Goal: Task Accomplishment & Management: Complete application form

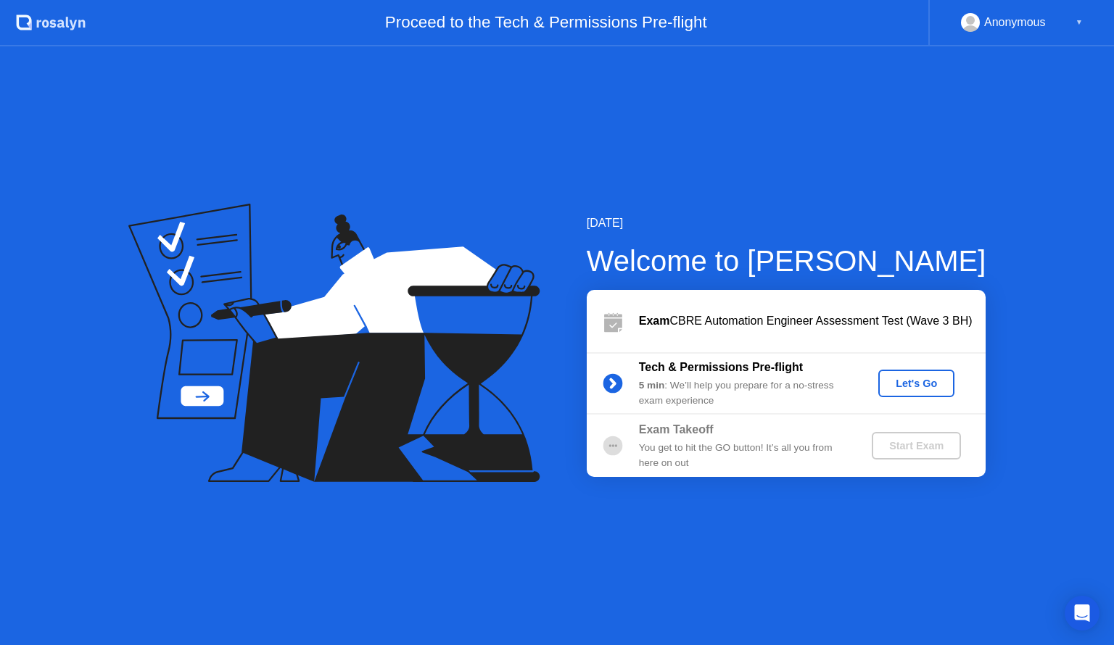
click at [946, 370] on button "Let's Go" at bounding box center [916, 384] width 76 height 28
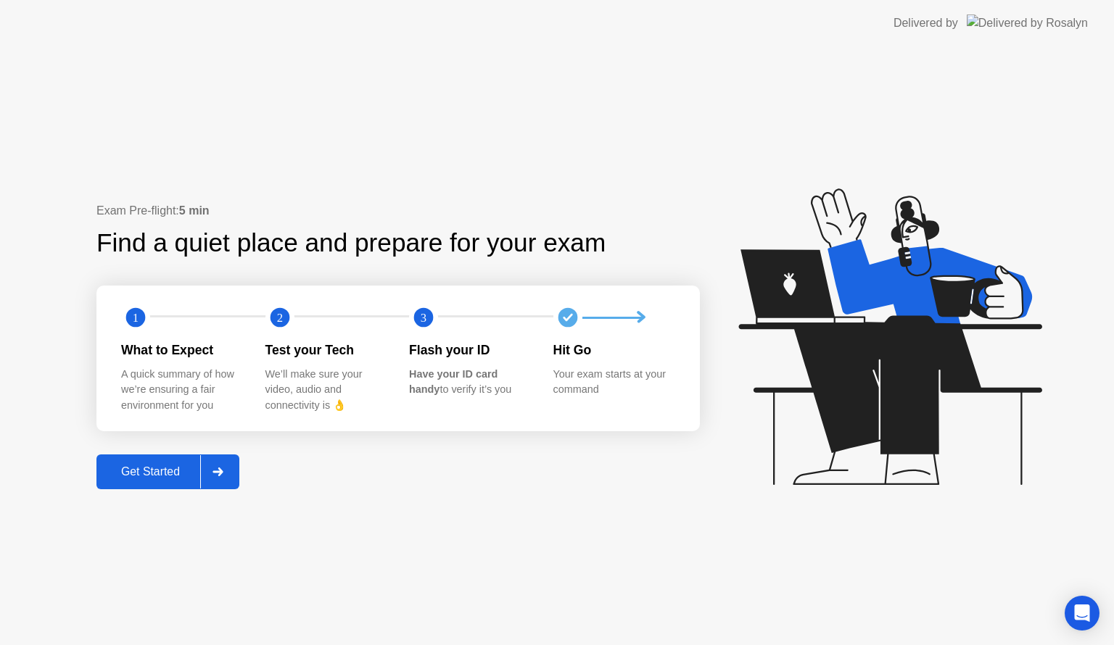
click at [131, 467] on div "Get Started" at bounding box center [150, 472] width 99 height 13
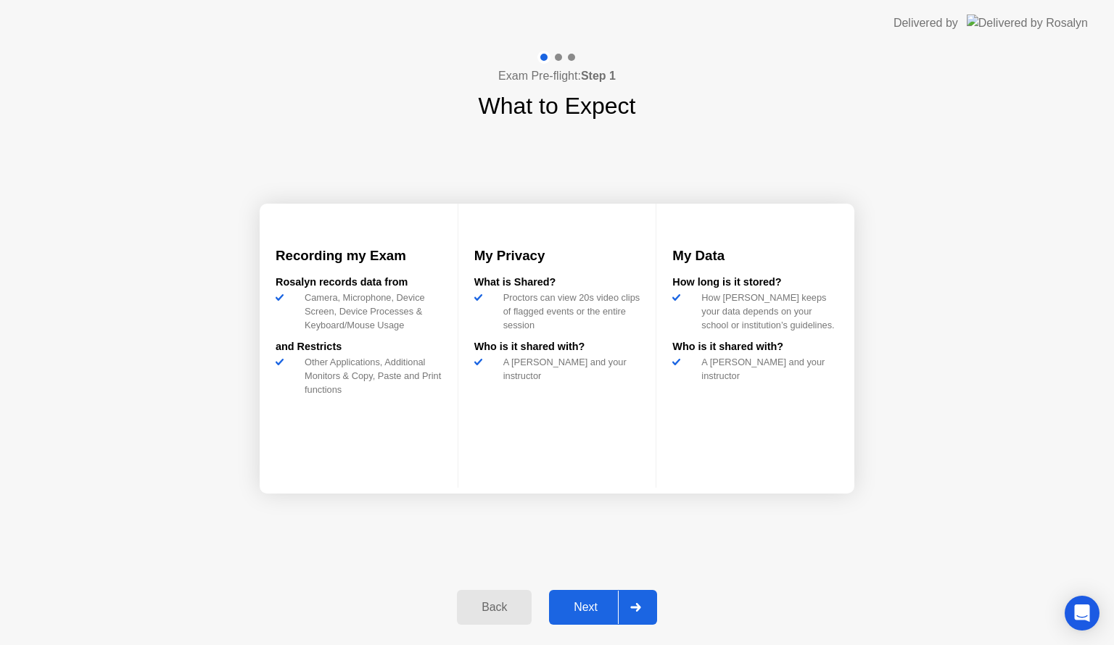
click at [592, 606] on div "Next" at bounding box center [585, 607] width 65 height 13
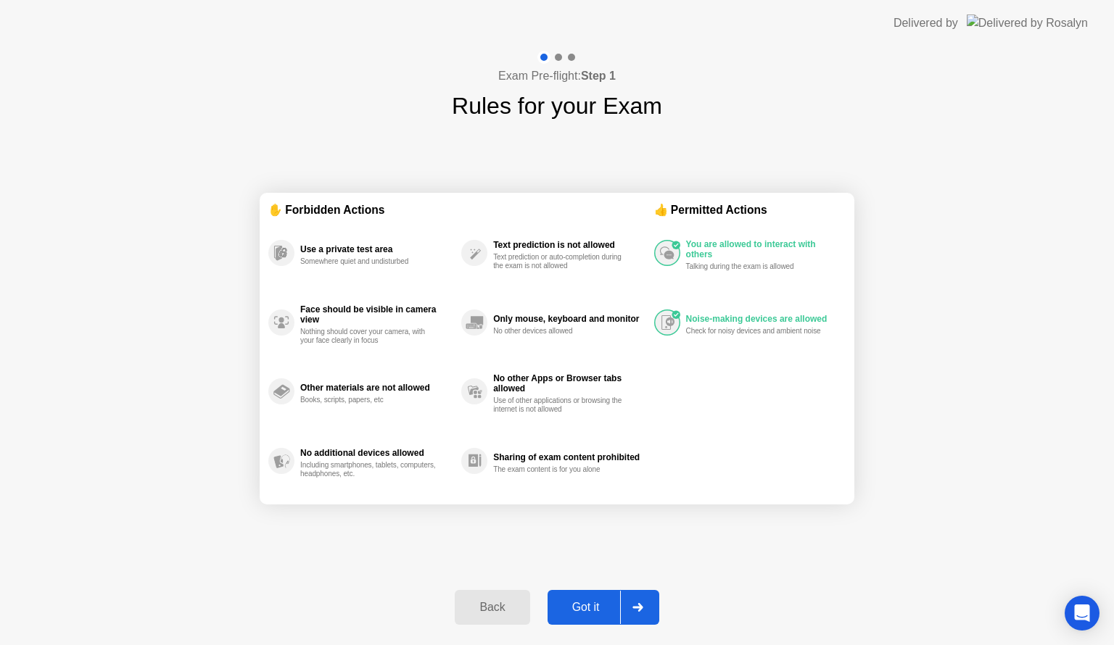
click at [473, 610] on div "Back" at bounding box center [492, 607] width 66 height 13
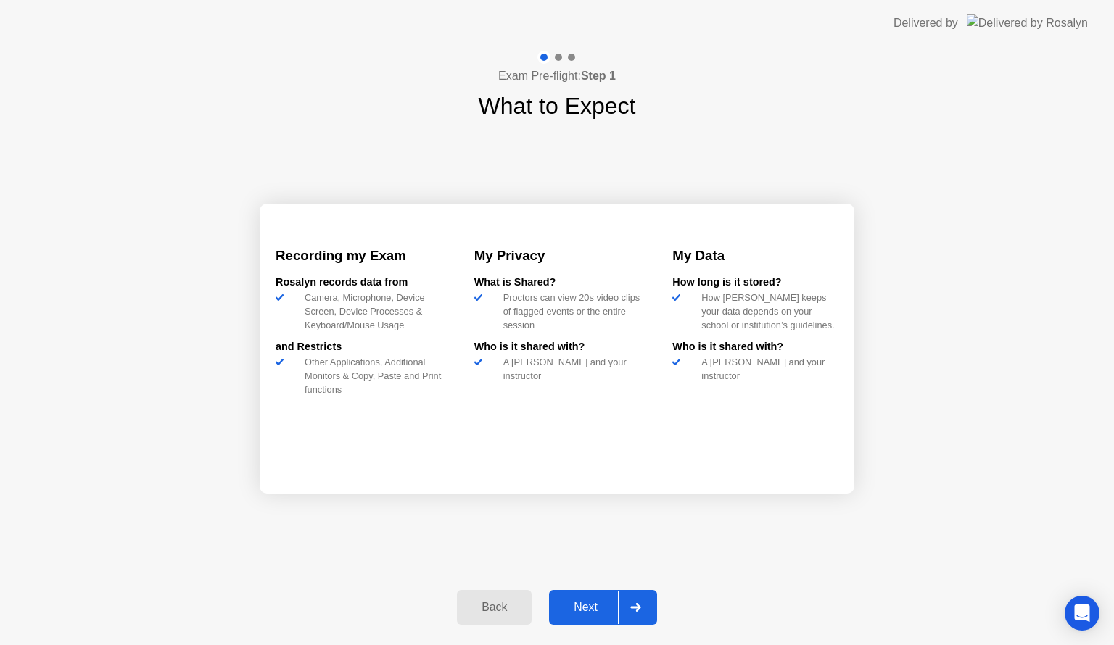
click at [578, 603] on div "Next" at bounding box center [585, 607] width 65 height 13
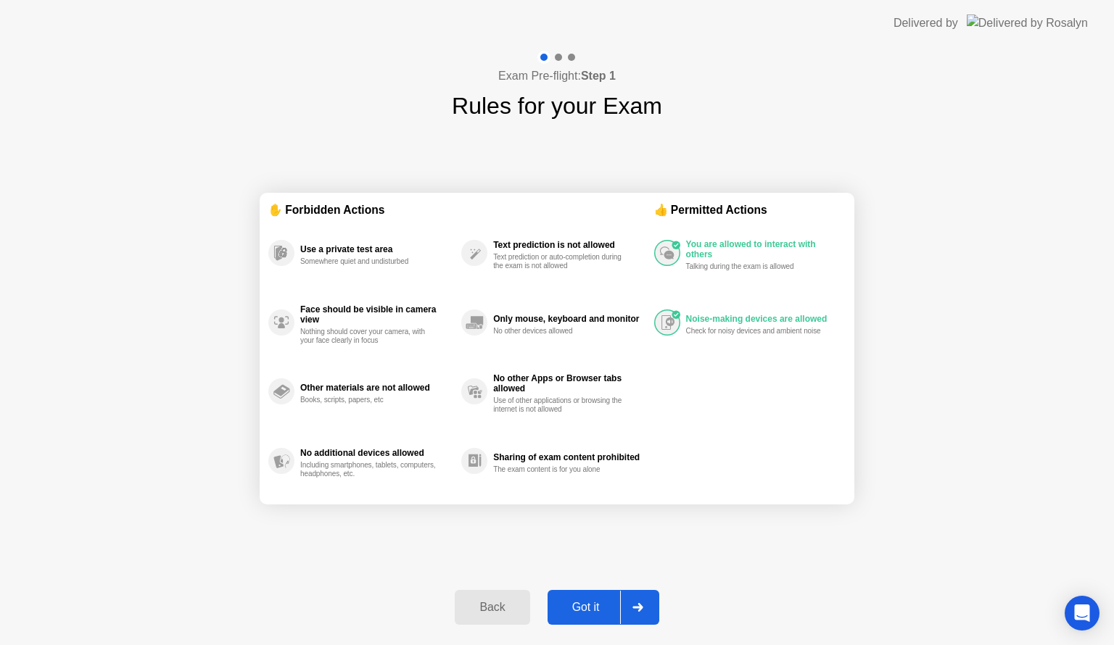
click at [580, 610] on div "Got it" at bounding box center [586, 607] width 68 height 13
select select "**********"
select select "*******"
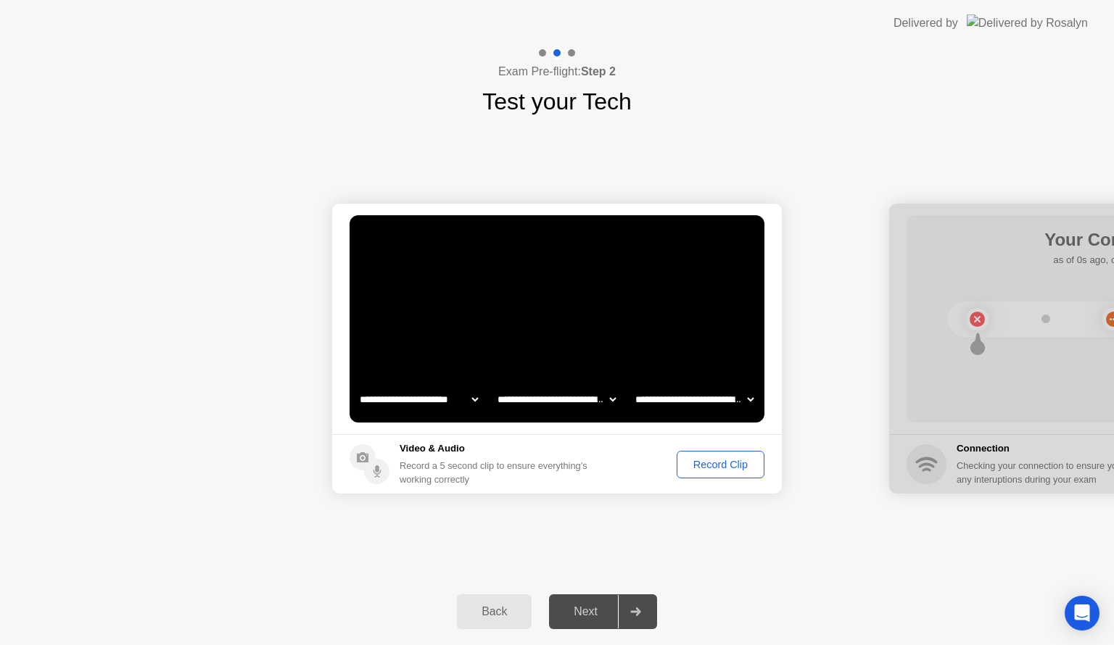
click at [585, 608] on div "Next" at bounding box center [585, 612] width 65 height 13
click at [702, 470] on div "Record Clip" at bounding box center [721, 465] width 78 height 12
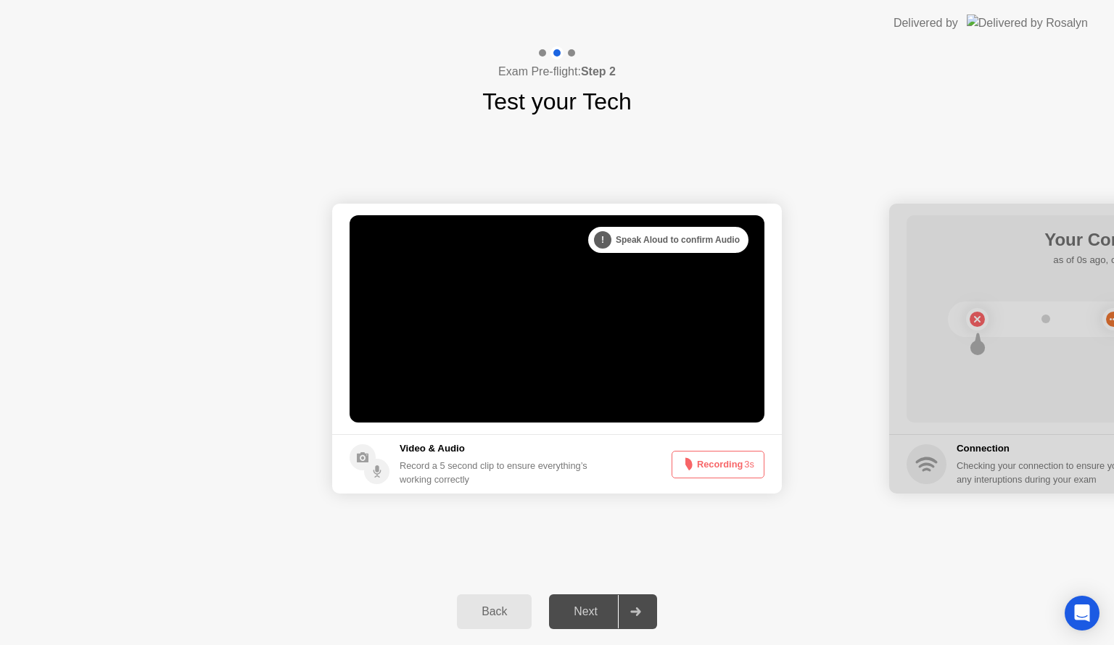
click at [597, 608] on div "Next" at bounding box center [585, 612] width 65 height 13
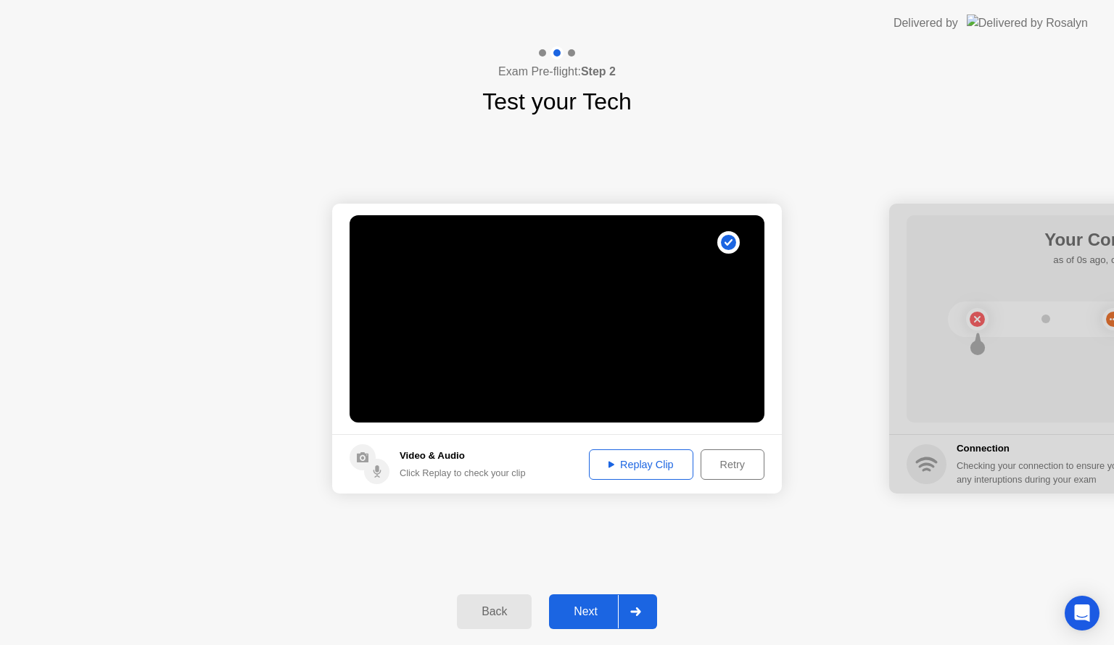
click at [595, 611] on div "Next" at bounding box center [585, 612] width 65 height 13
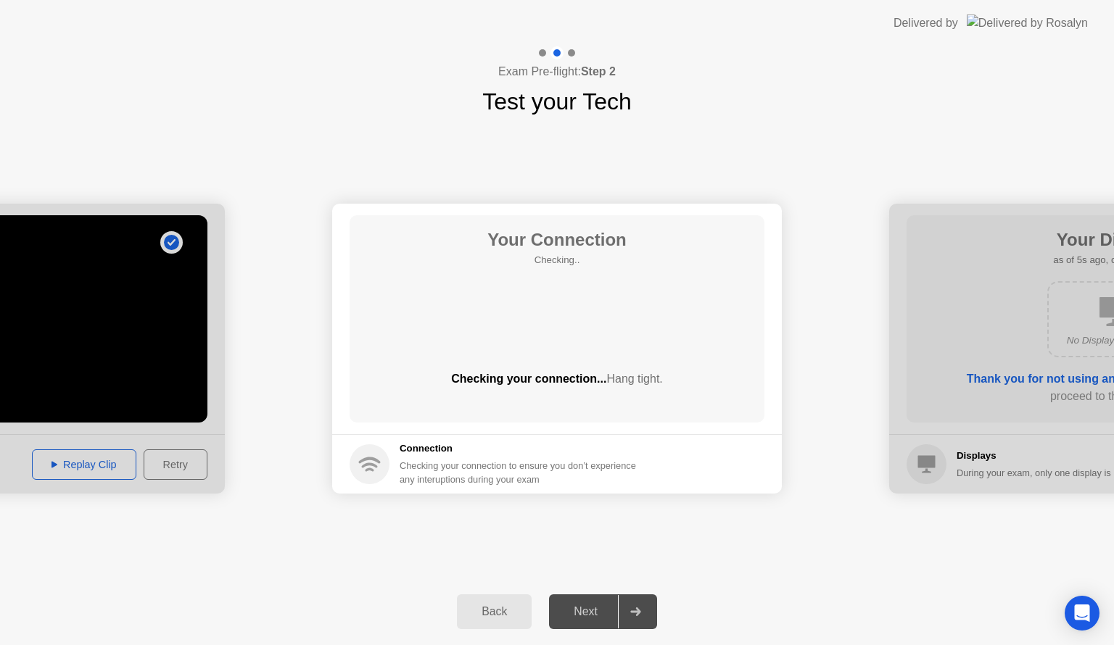
click at [639, 608] on icon at bounding box center [635, 612] width 11 height 9
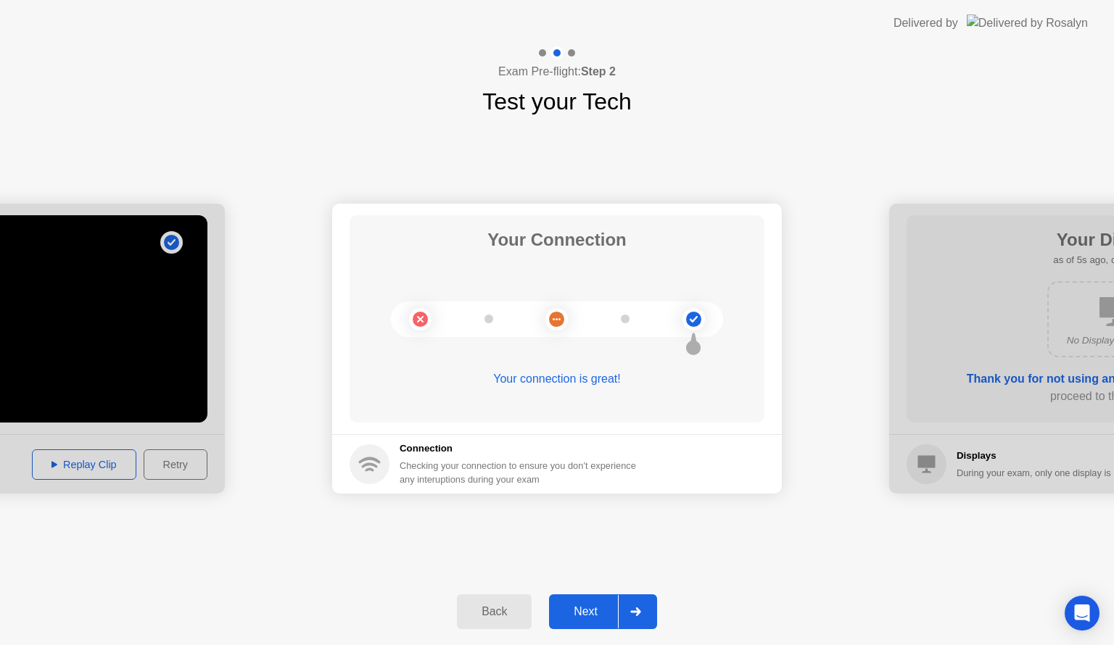
click at [630, 612] on div at bounding box center [635, 611] width 35 height 33
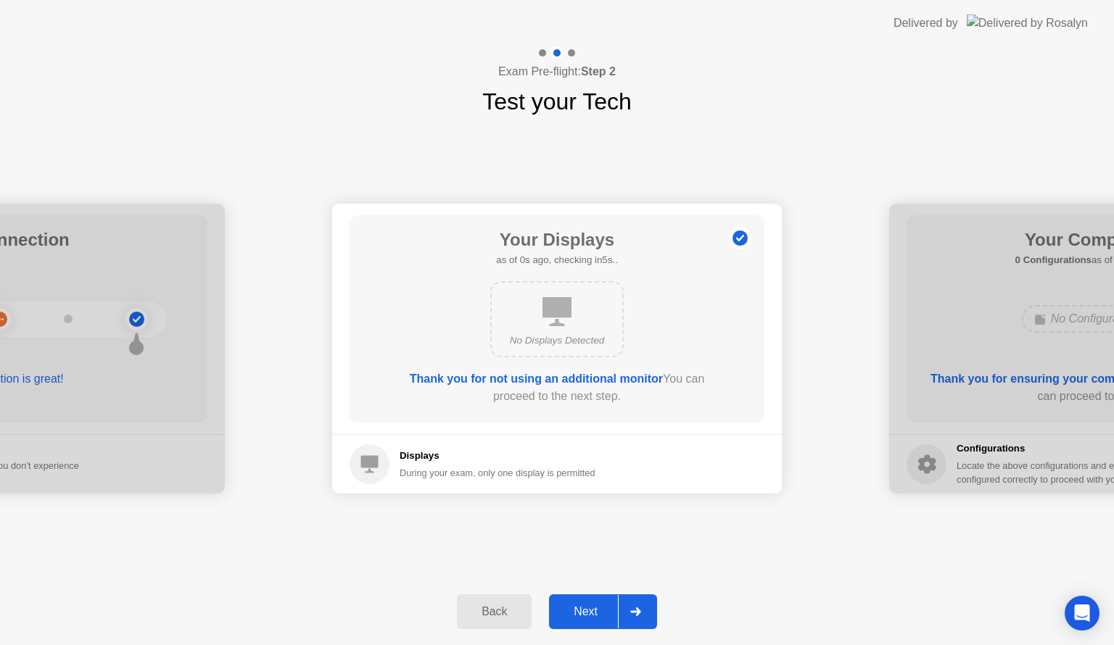
click at [630, 612] on div at bounding box center [635, 611] width 35 height 33
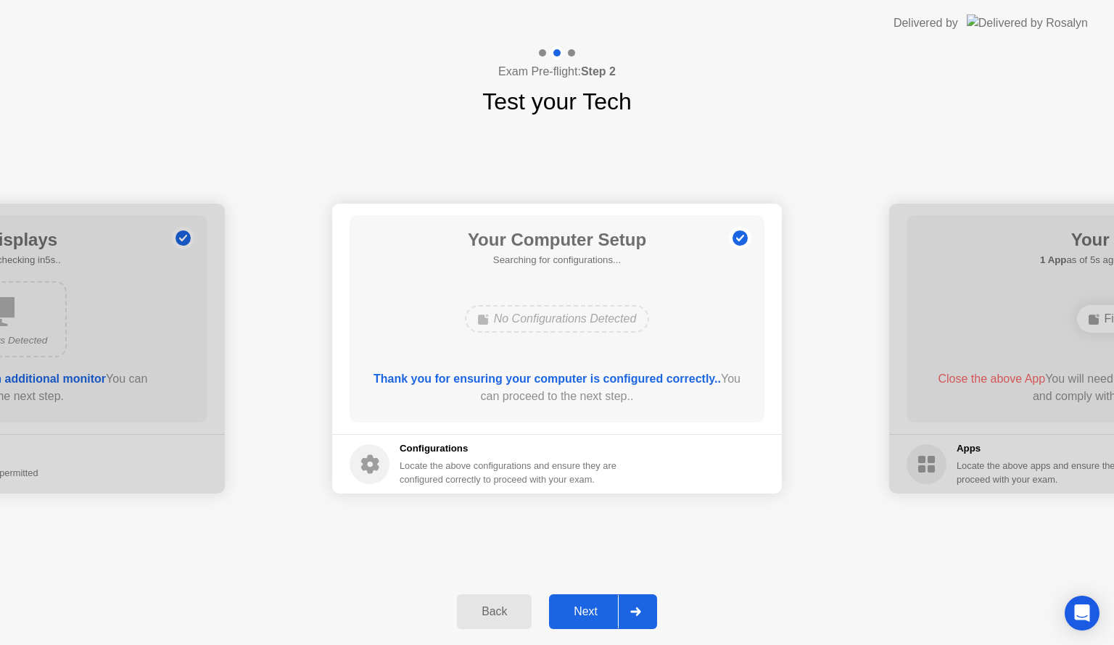
click at [630, 612] on div at bounding box center [635, 611] width 35 height 33
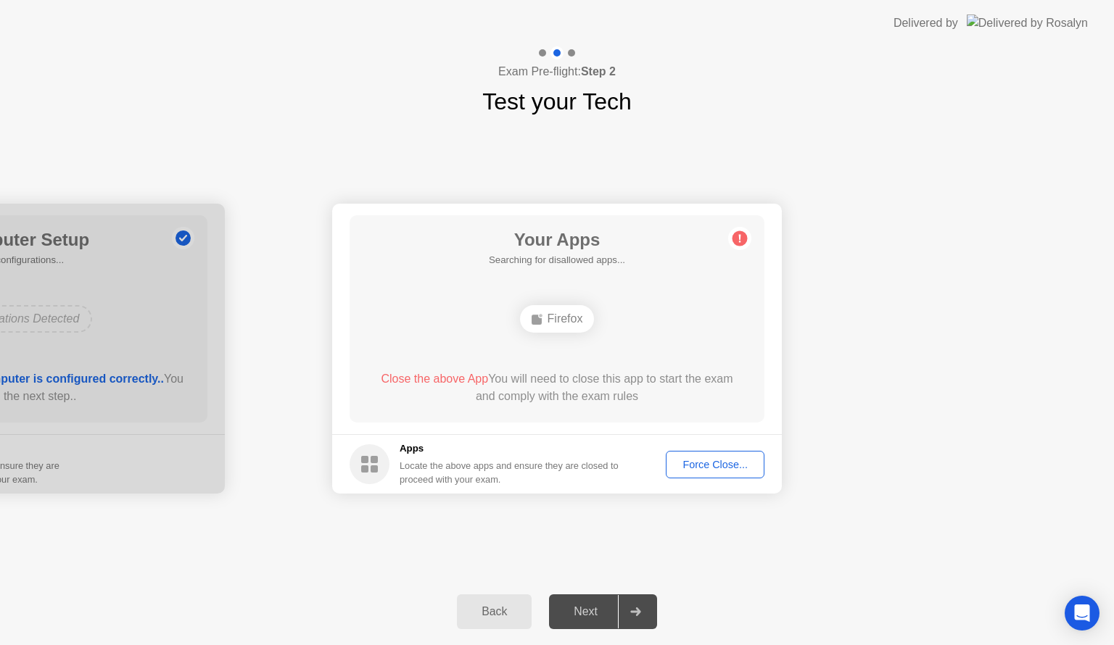
click at [630, 612] on div at bounding box center [635, 611] width 35 height 33
click at [702, 459] on div "Force Close..." at bounding box center [715, 465] width 88 height 12
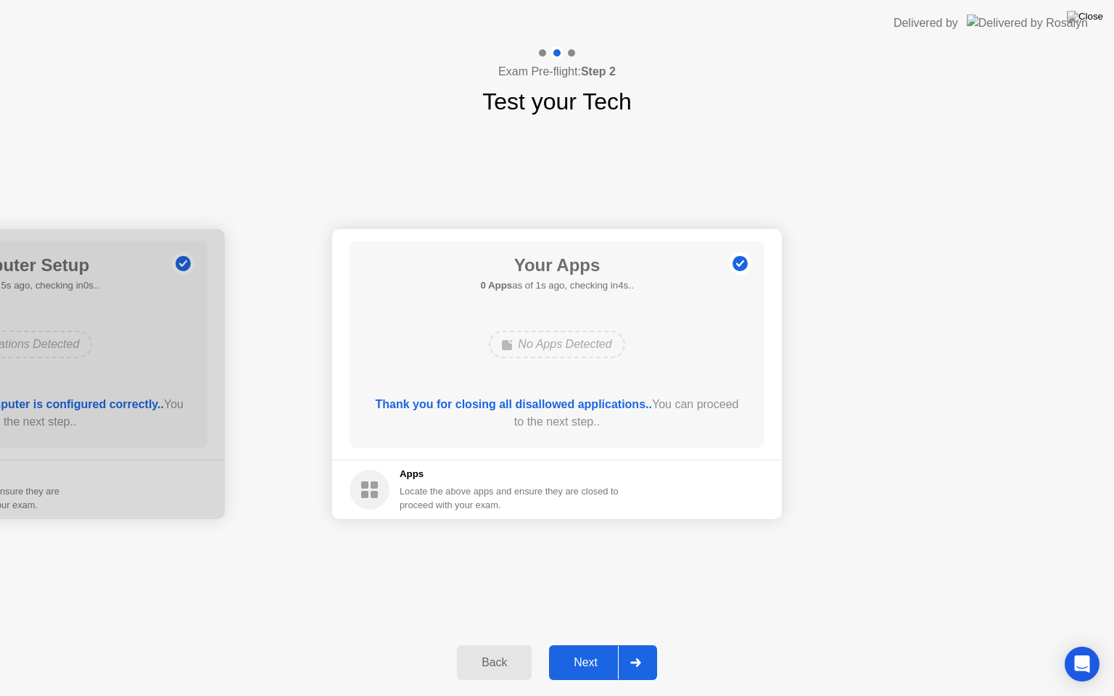
click at [588, 645] on button "Next" at bounding box center [603, 662] width 108 height 35
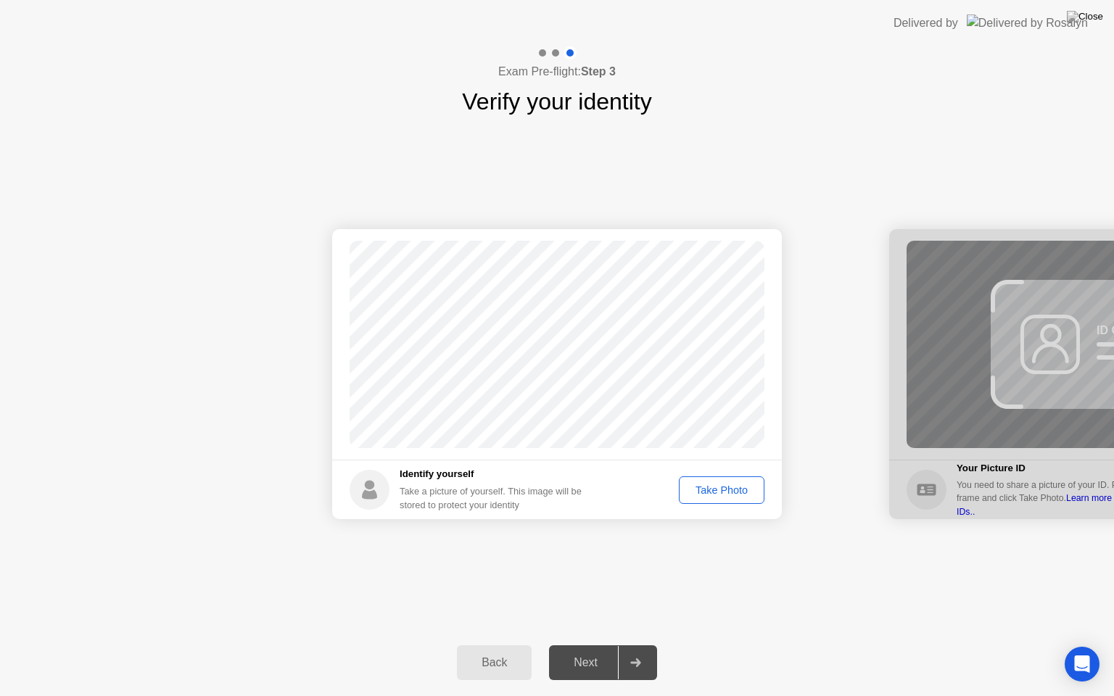
click at [586, 645] on div "Next" at bounding box center [585, 662] width 65 height 13
click at [704, 487] on div "Take Photo" at bounding box center [721, 490] width 75 height 12
click at [737, 492] on div "Retake" at bounding box center [731, 490] width 57 height 12
click at [737, 492] on div "Take Photo" at bounding box center [721, 490] width 75 height 12
click at [582, 645] on div "Next" at bounding box center [585, 662] width 65 height 13
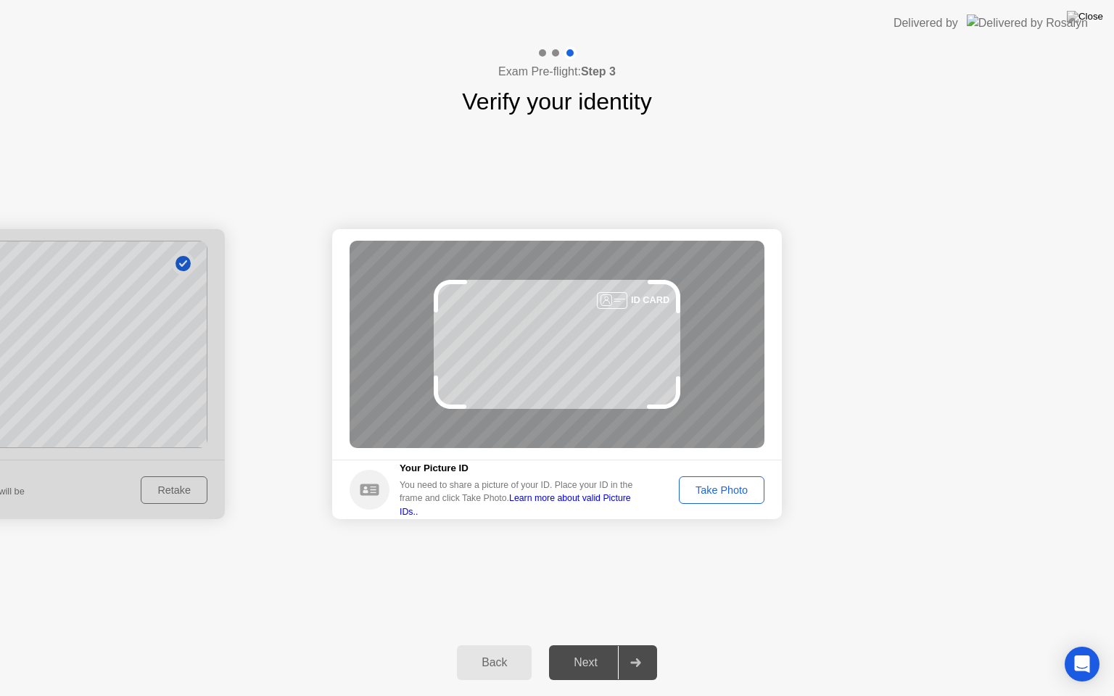
click at [582, 645] on div "Next" at bounding box center [585, 662] width 65 height 13
click at [711, 487] on div "Take Photo" at bounding box center [721, 490] width 75 height 12
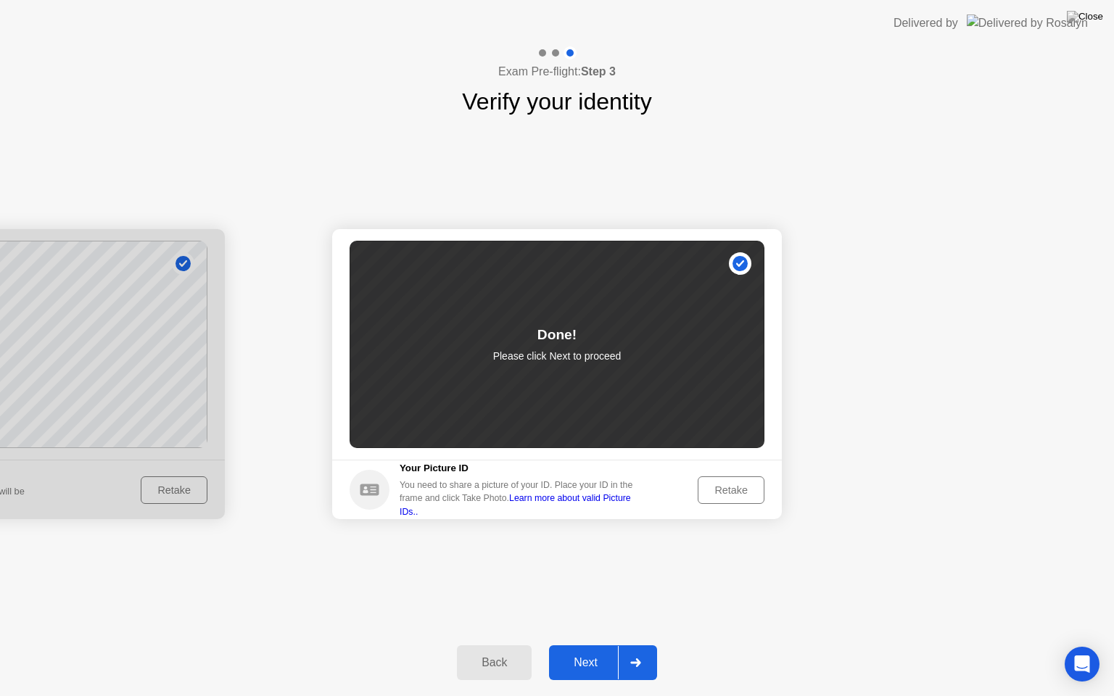
click at [593, 645] on div "Next" at bounding box center [585, 662] width 65 height 13
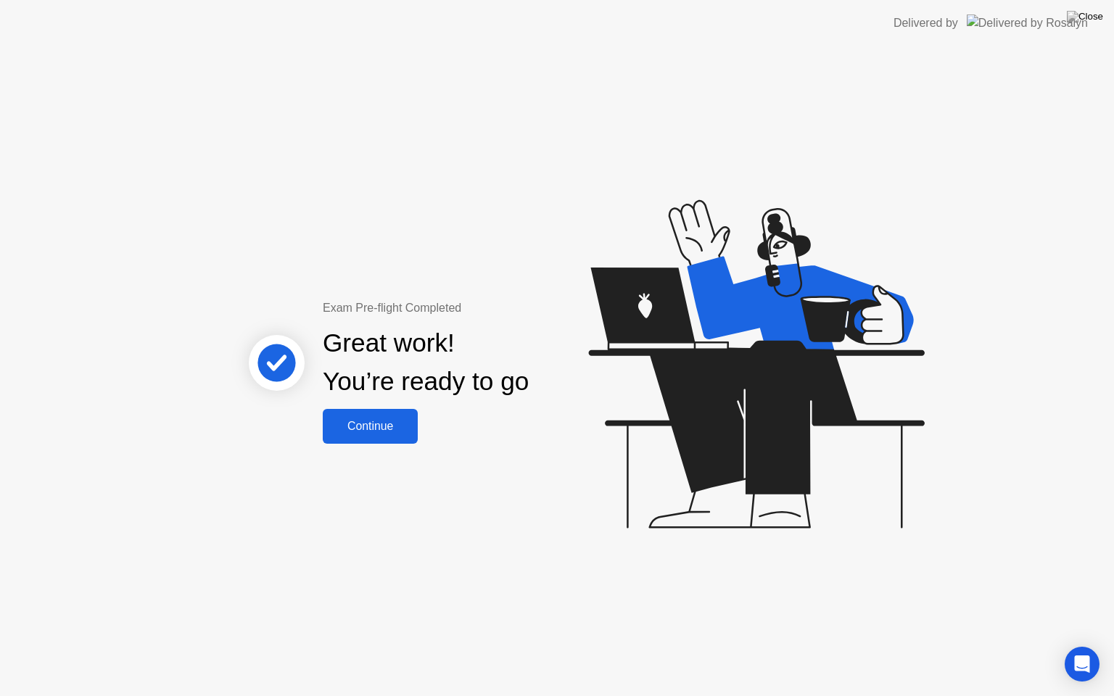
click at [366, 423] on div "Continue" at bounding box center [370, 426] width 86 height 13
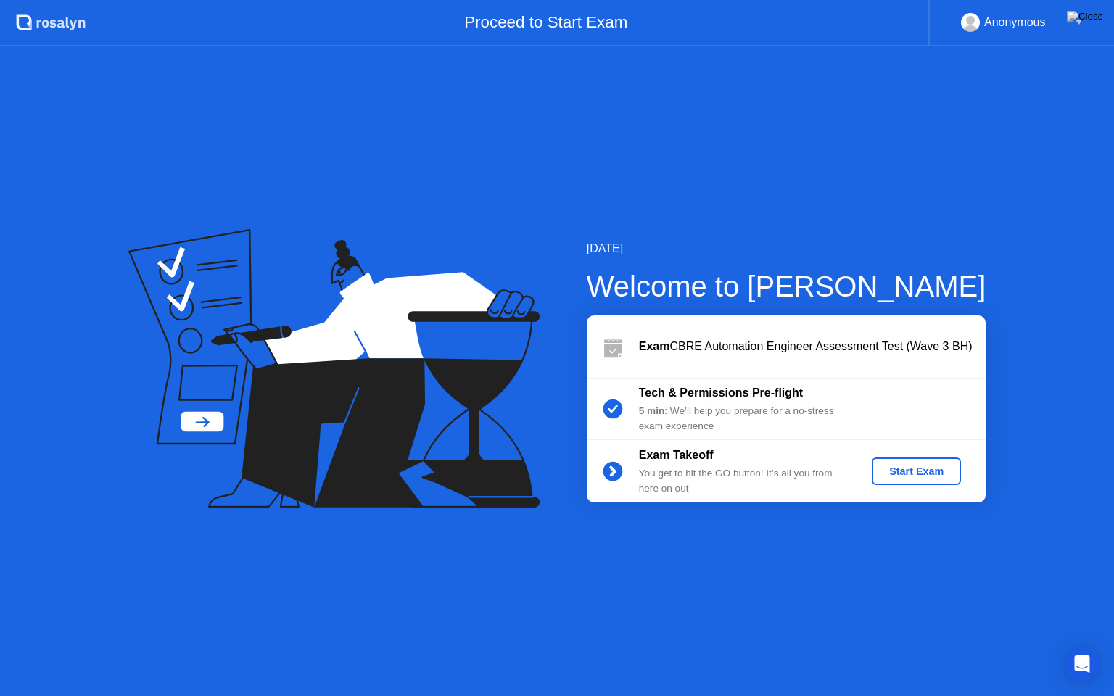
click at [933, 486] on div "Exam Takeoff You get to hit the GO button! It’s all you from here on out Start …" at bounding box center [786, 471] width 399 height 62
click at [925, 479] on button "Start Exam" at bounding box center [916, 472] width 89 height 28
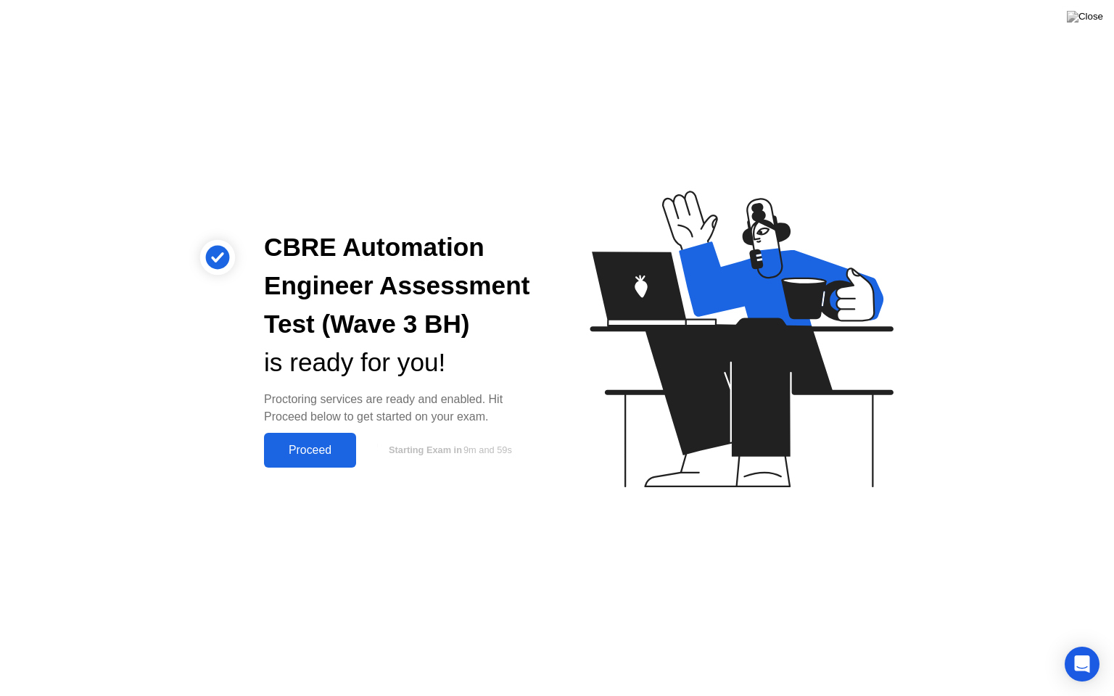
click at [310, 455] on div "Proceed" at bounding box center [309, 450] width 83 height 13
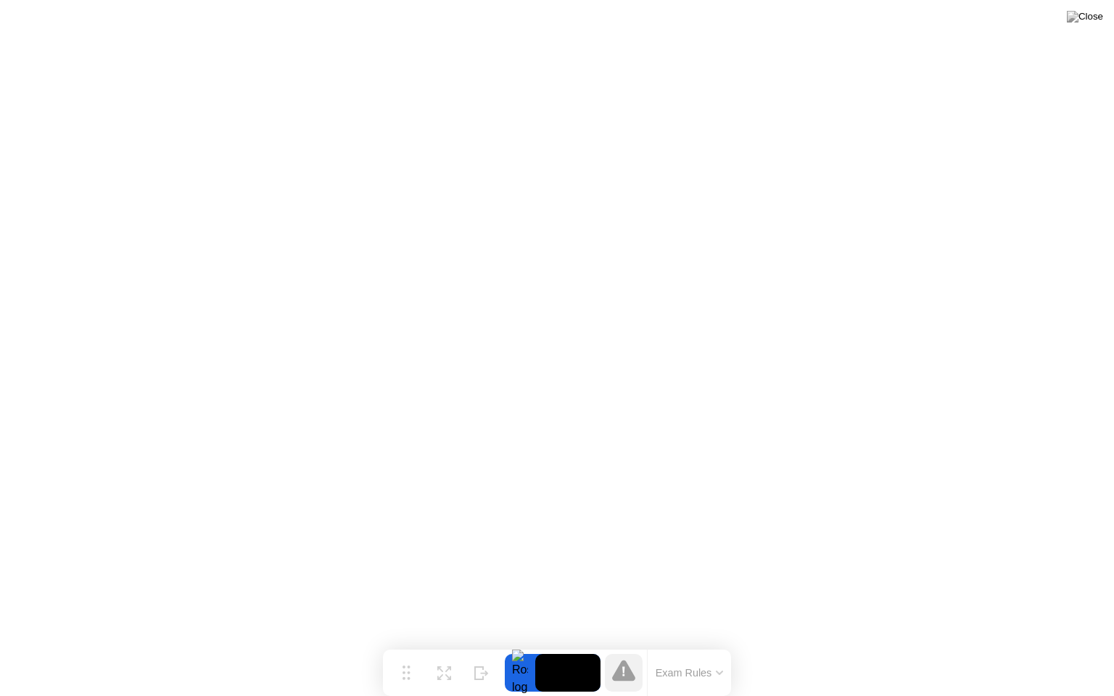
click at [713, 645] on button "Exam Rules" at bounding box center [689, 673] width 77 height 13
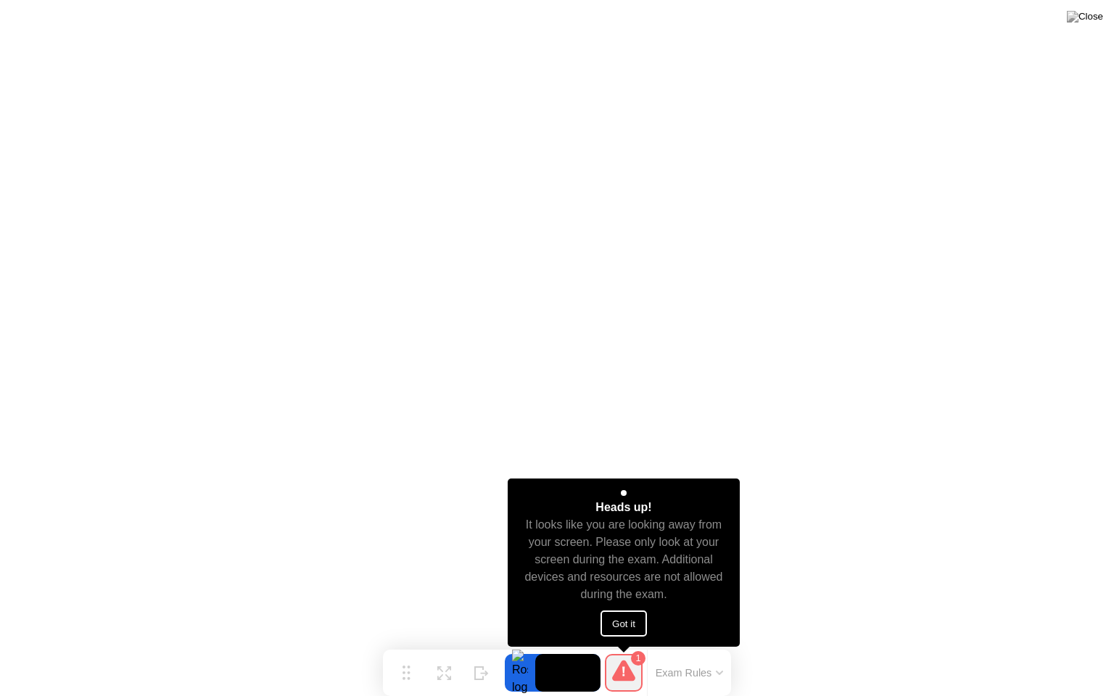
click at [632, 625] on button "Got it" at bounding box center [624, 624] width 46 height 26
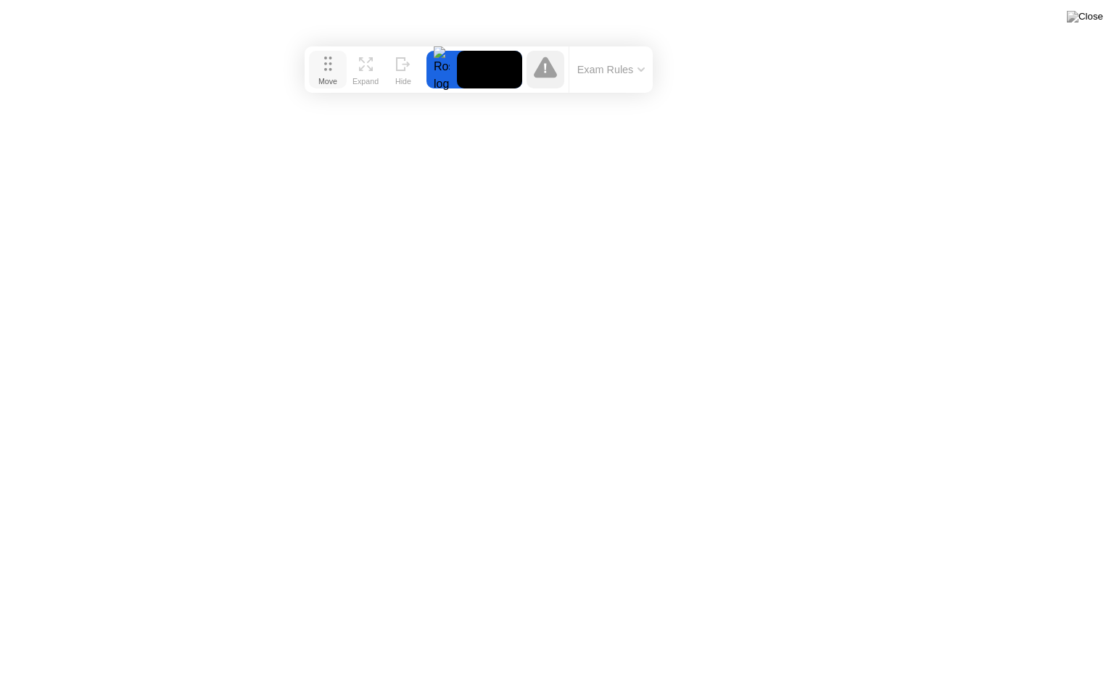
drag, startPoint x: 403, startPoint y: 670, endPoint x: 325, endPoint y: 67, distance: 608.5
click at [325, 67] on icon at bounding box center [328, 64] width 8 height 15
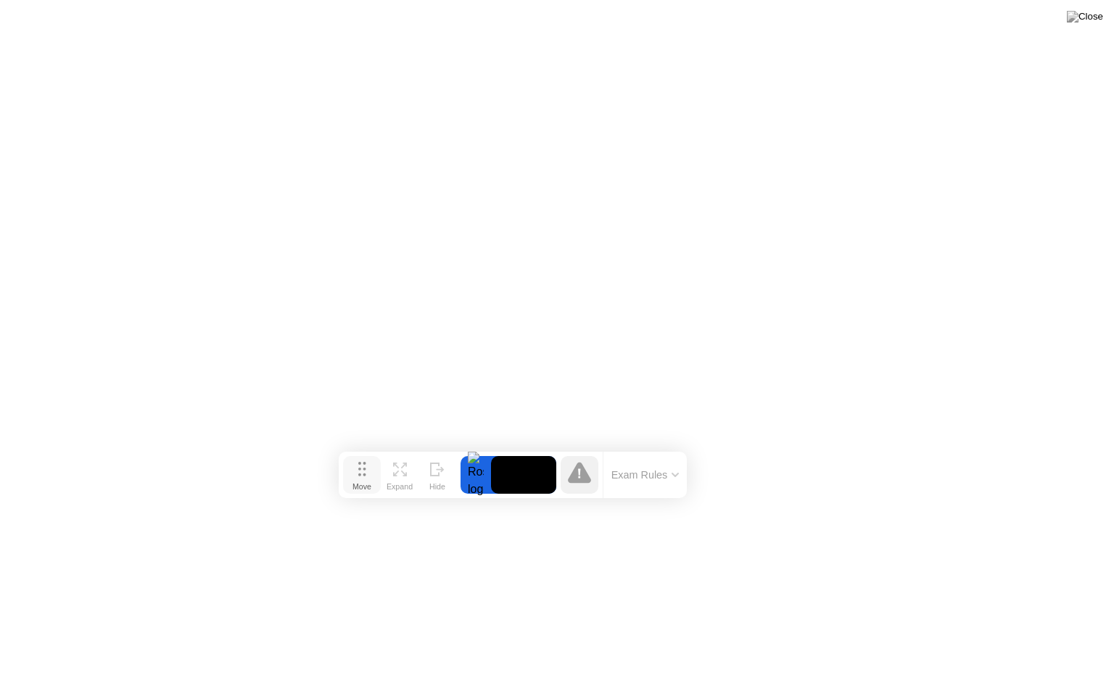
drag, startPoint x: 327, startPoint y: 67, endPoint x: 363, endPoint y: 480, distance: 415.0
click at [364, 476] on icon at bounding box center [362, 469] width 8 height 15
click at [675, 482] on button "Exam Rules" at bounding box center [651, 482] width 77 height 13
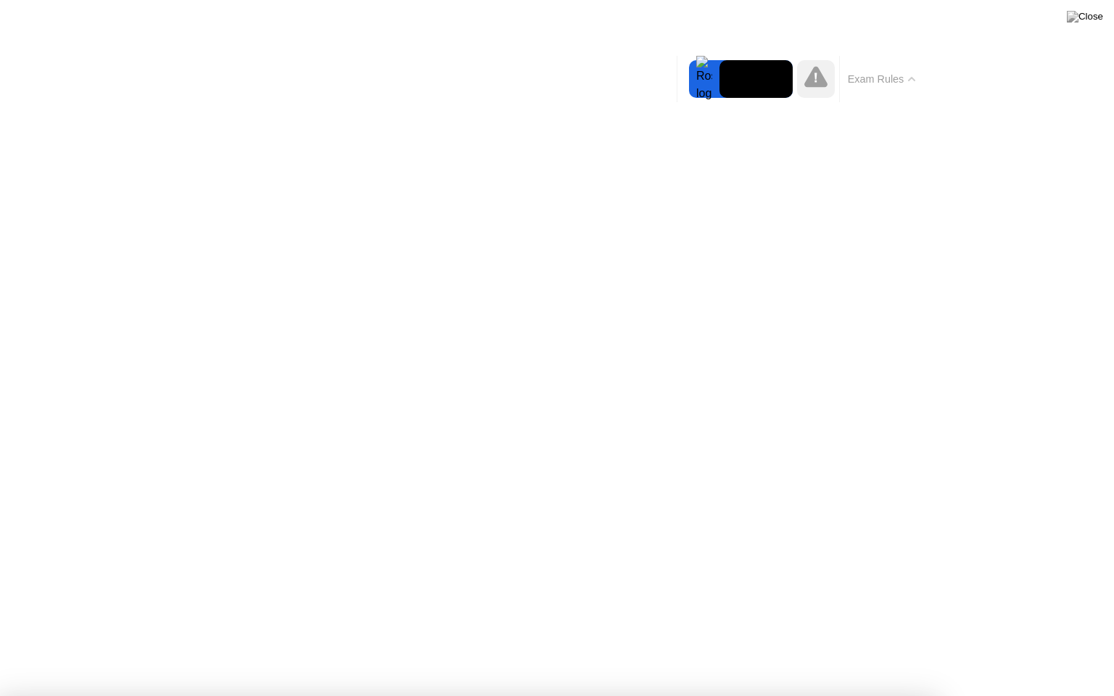
drag, startPoint x: 248, startPoint y: 309, endPoint x: 239, endPoint y: 323, distance: 16.7
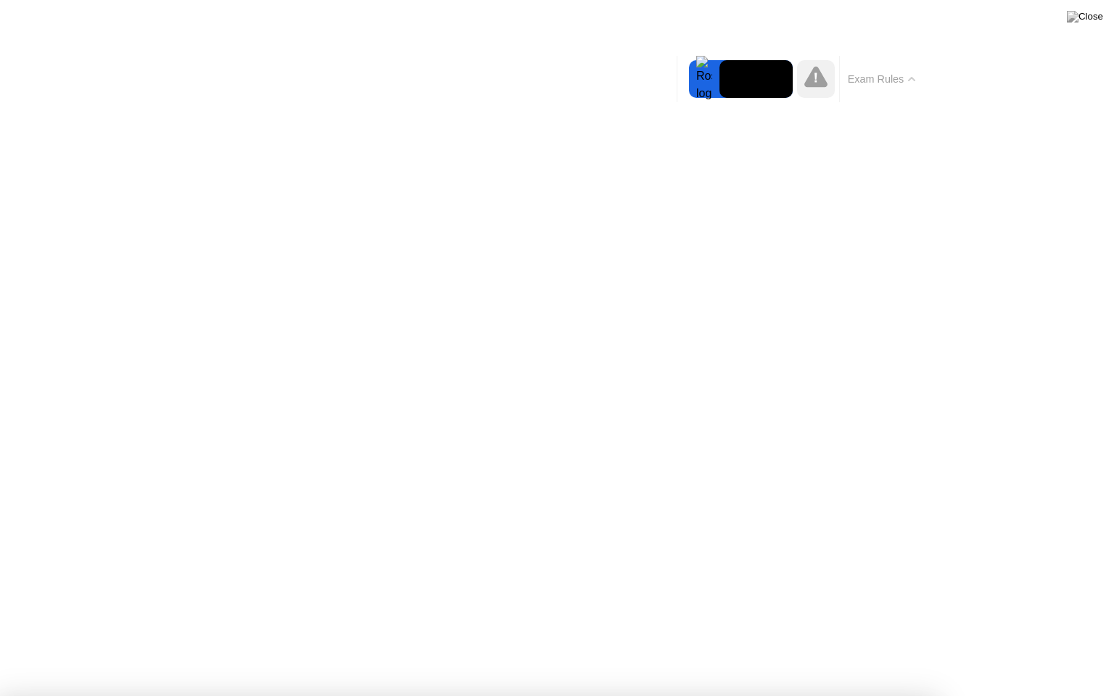
drag, startPoint x: 249, startPoint y: 319, endPoint x: 270, endPoint y: 368, distance: 53.3
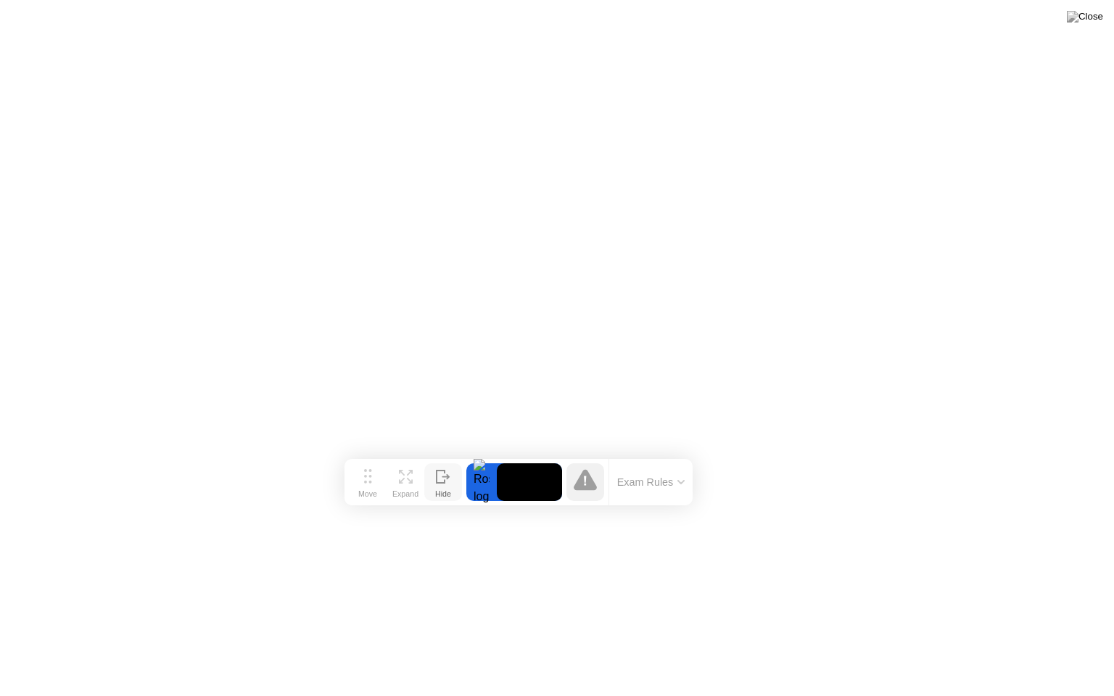
click at [450, 482] on button "Hide" at bounding box center [443, 482] width 38 height 38
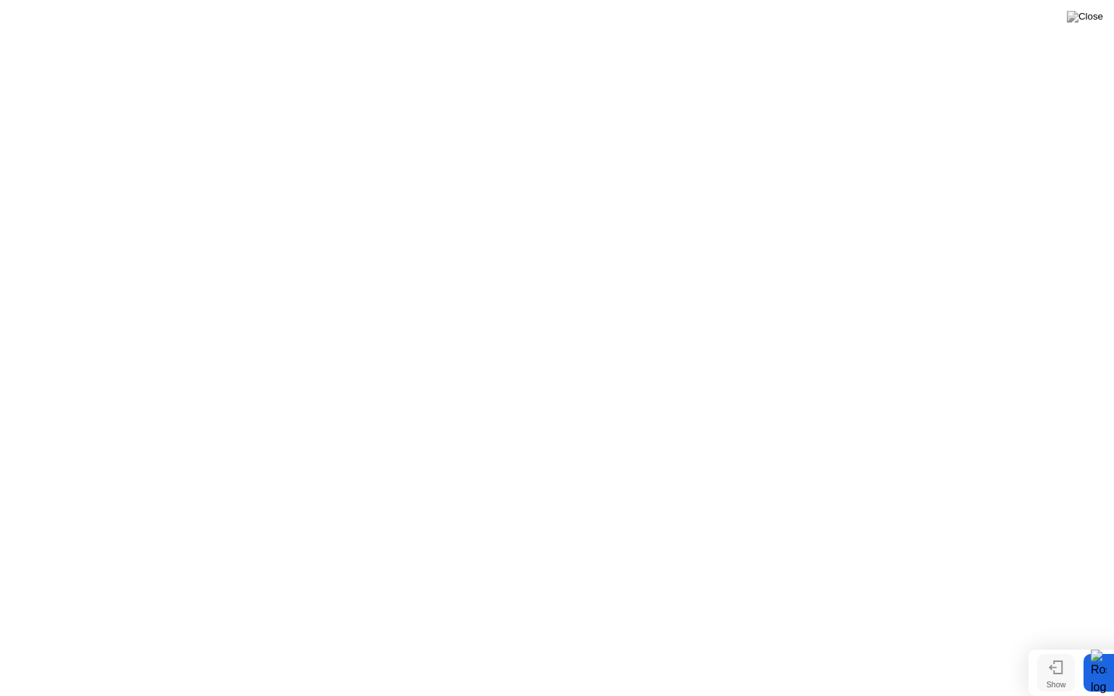
click at [1062, 645] on icon at bounding box center [1058, 667] width 8 height 12
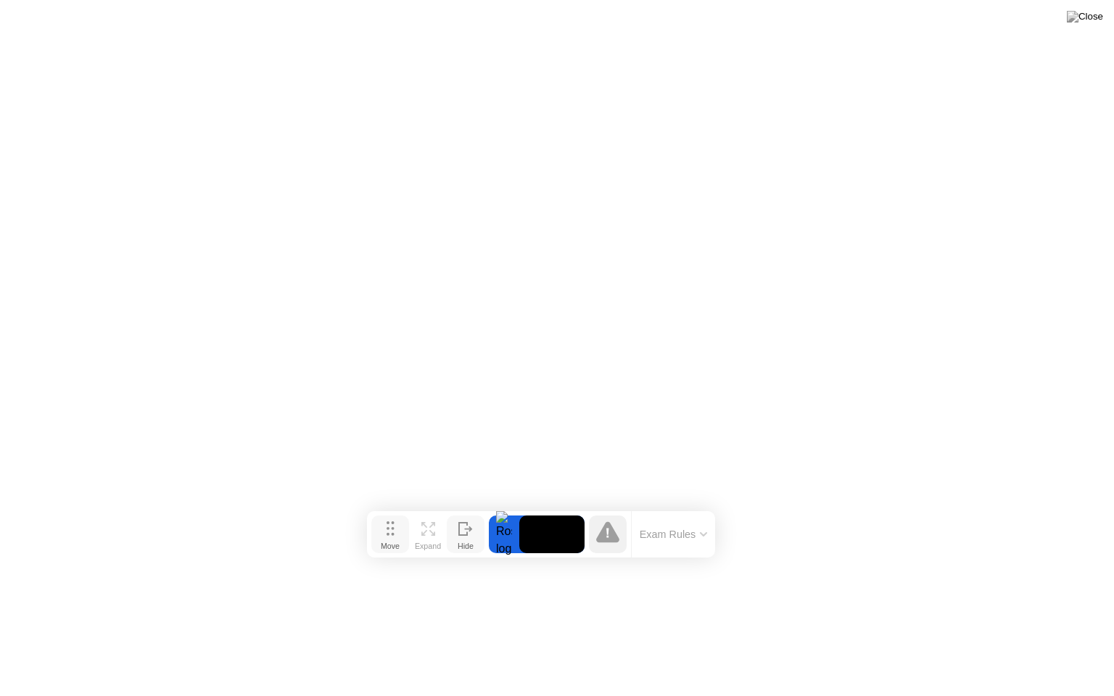
drag, startPoint x: 410, startPoint y: 679, endPoint x: 384, endPoint y: 529, distance: 151.8
click at [384, 542] on div "Move" at bounding box center [390, 546] width 19 height 9
click at [419, 531] on div "Expand" at bounding box center [417, 535] width 26 height 9
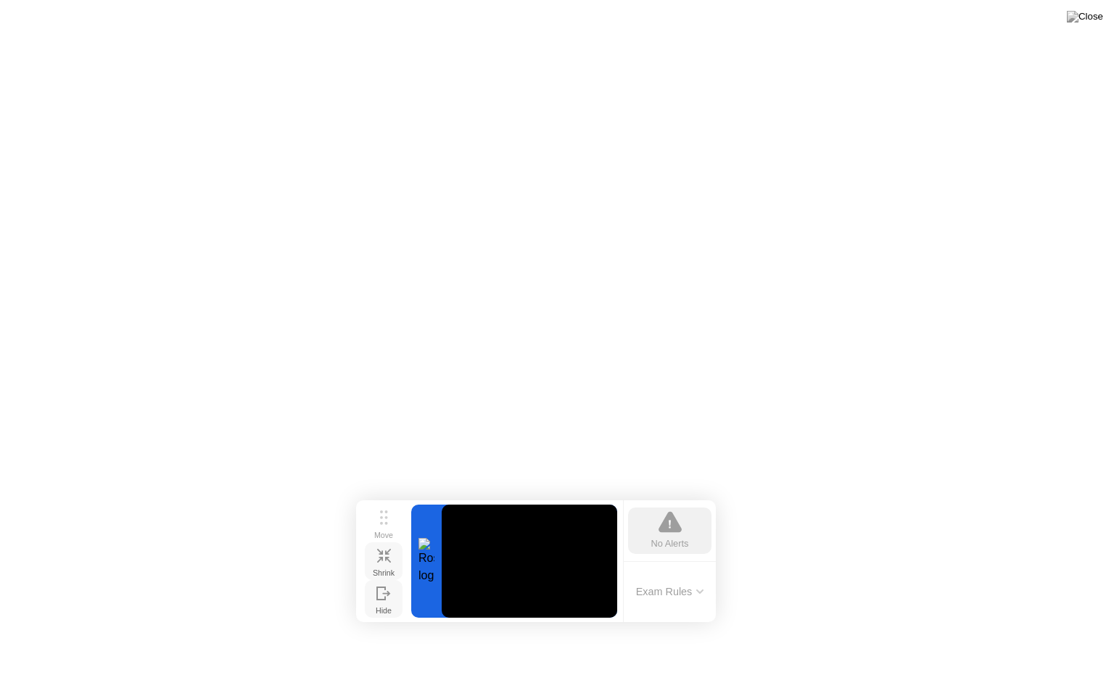
click at [389, 557] on icon at bounding box center [384, 556] width 14 height 14
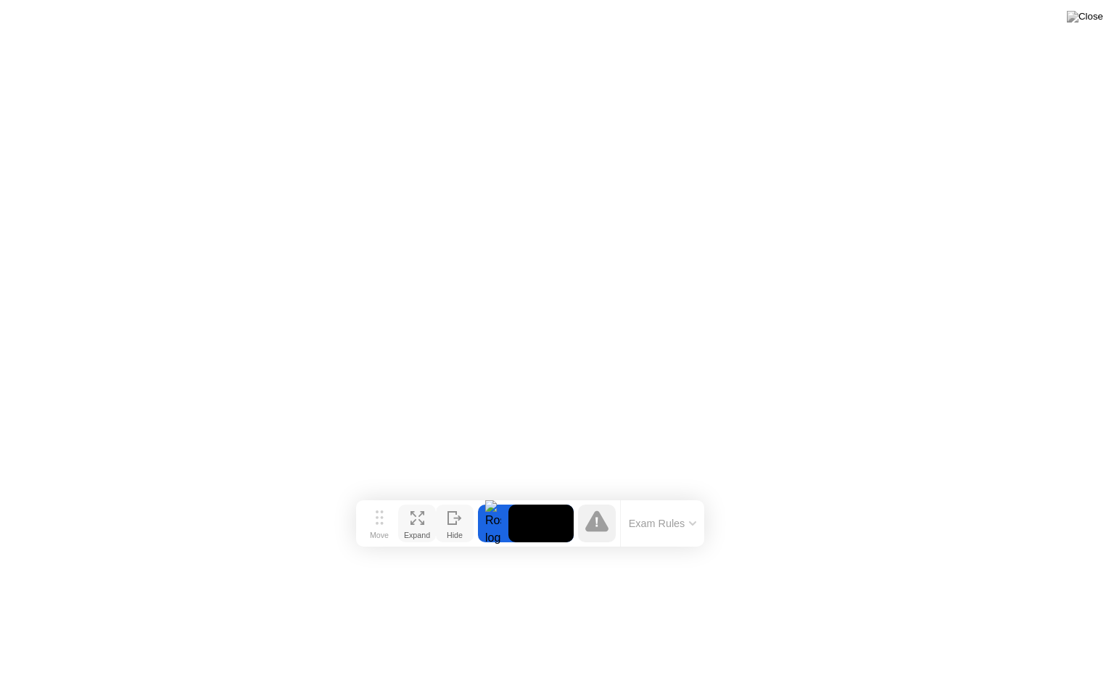
click at [416, 521] on icon at bounding box center [417, 518] width 14 height 14
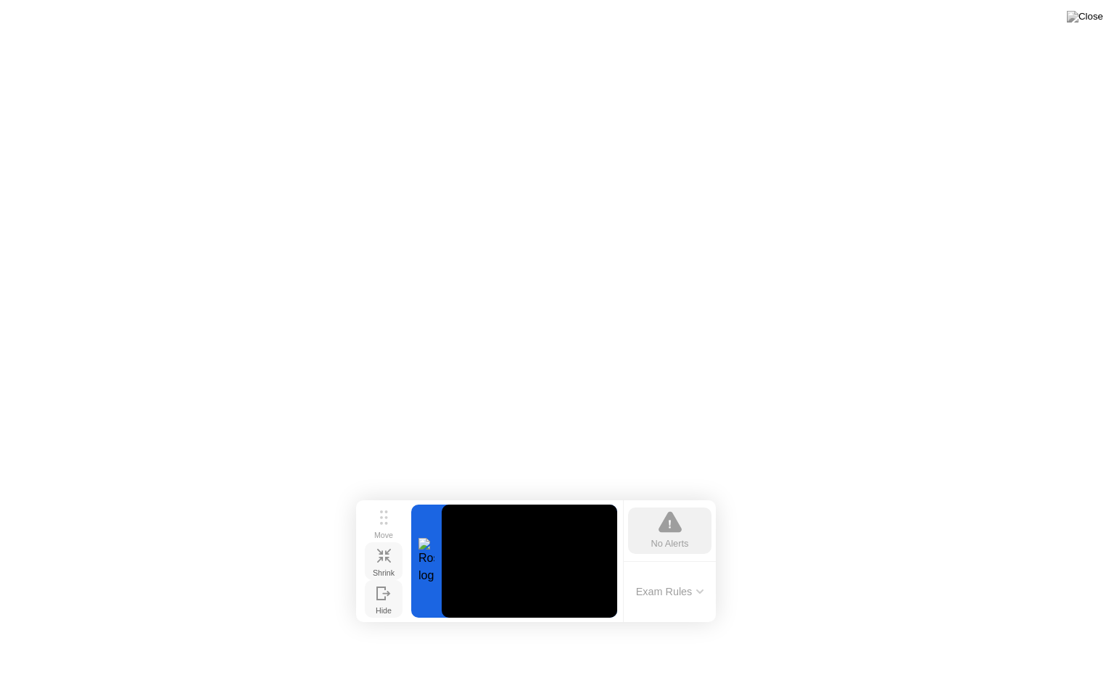
click at [384, 555] on icon at bounding box center [384, 556] width 14 height 14
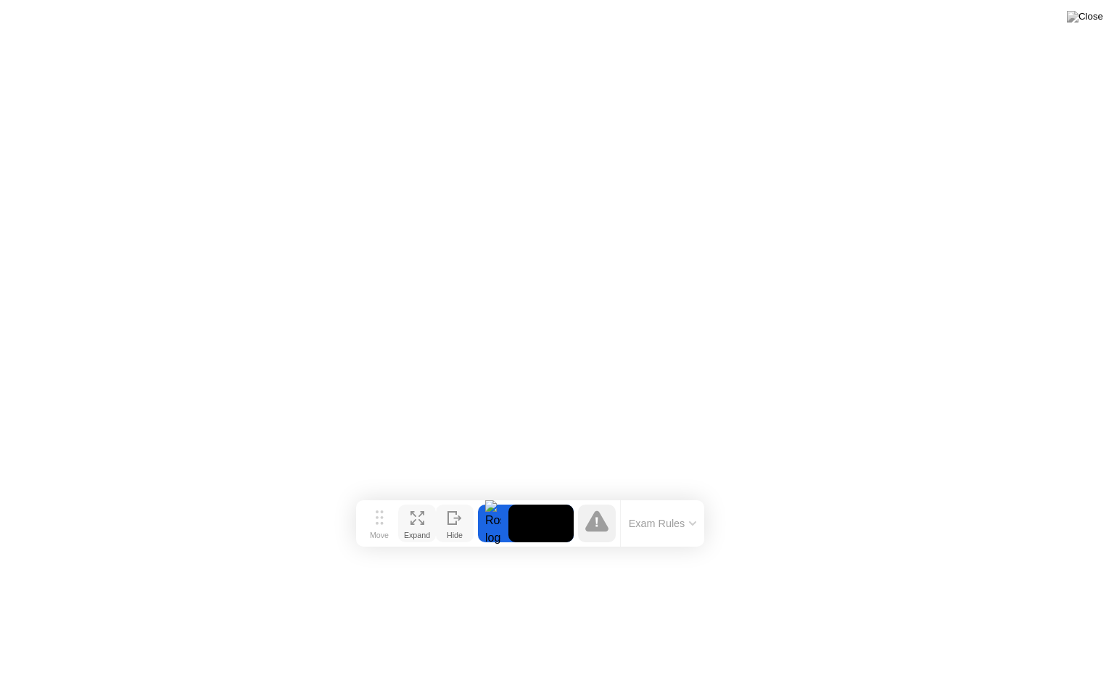
click at [428, 532] on div "Expand" at bounding box center [417, 535] width 26 height 9
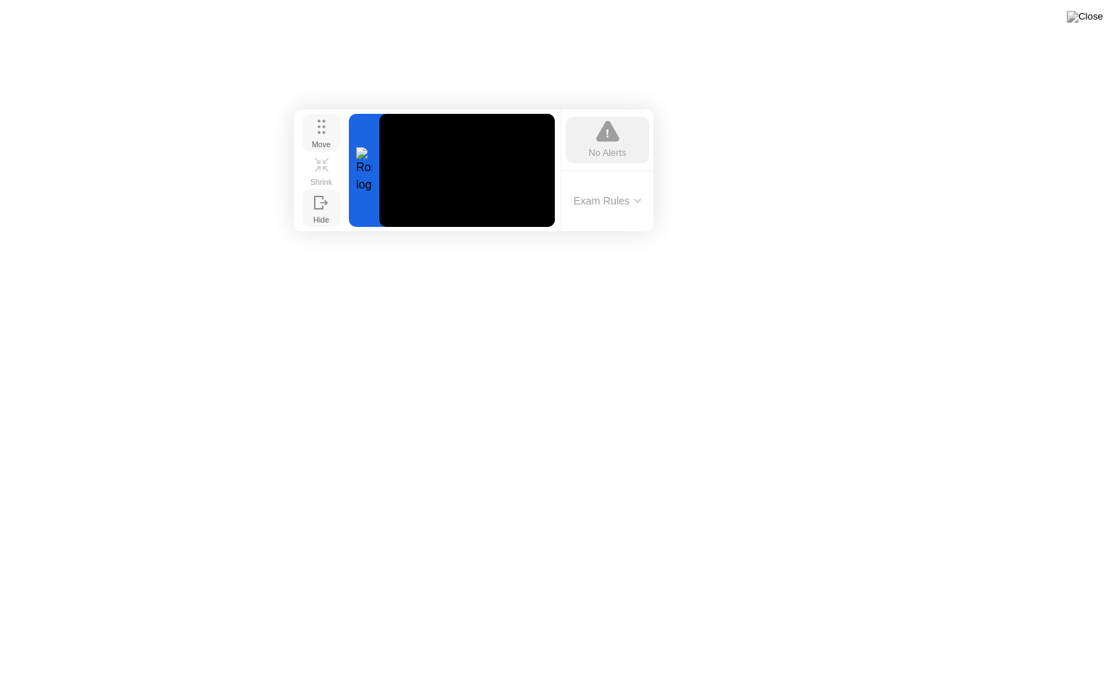
drag, startPoint x: 383, startPoint y: 527, endPoint x: 325, endPoint y: 148, distance: 383.7
click at [325, 148] on div "Move" at bounding box center [321, 144] width 19 height 9
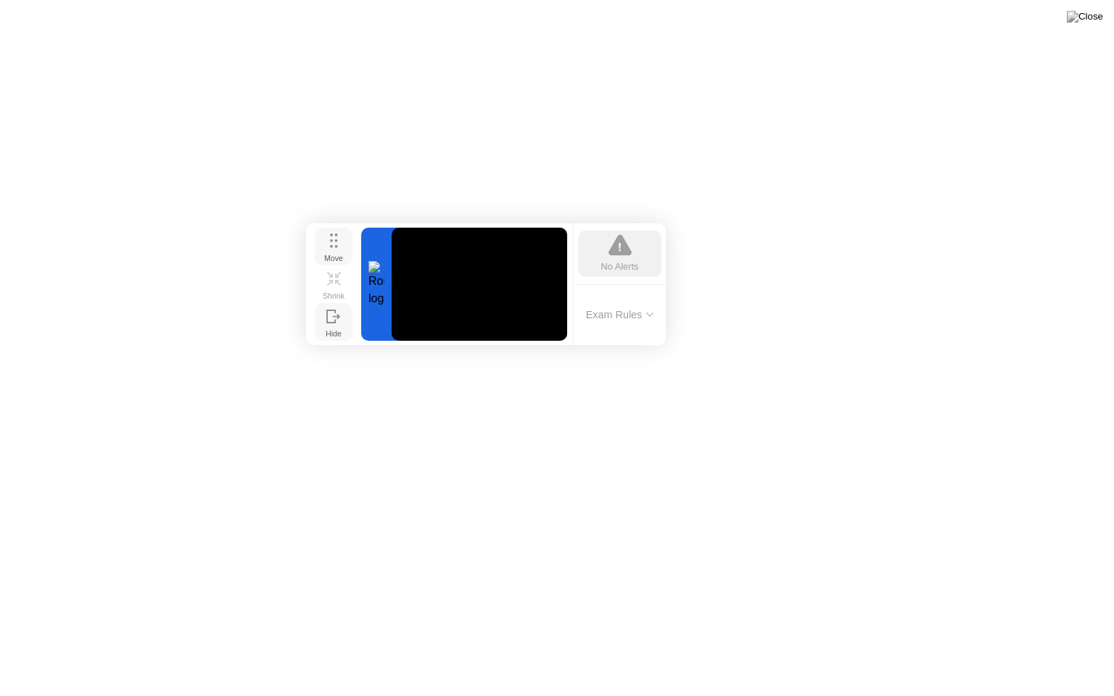
drag, startPoint x: 328, startPoint y: 149, endPoint x: 336, endPoint y: 251, distance: 102.6
click at [336, 254] on div "Move" at bounding box center [333, 258] width 19 height 9
click at [557, 238] on video at bounding box center [480, 284] width 176 height 113
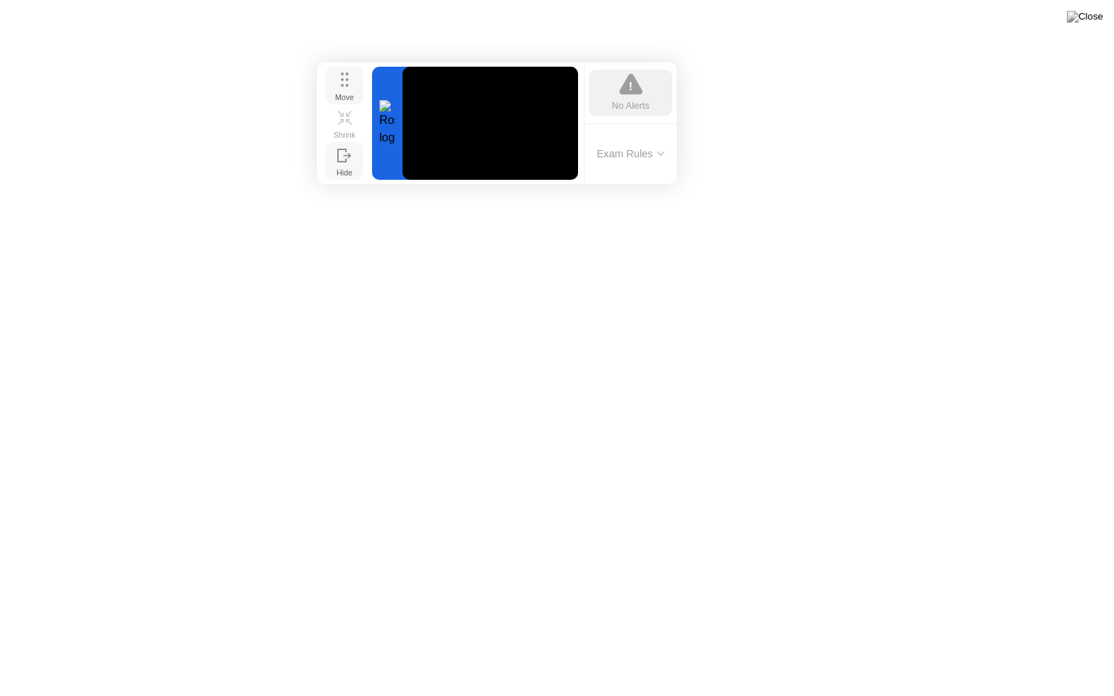
drag, startPoint x: 334, startPoint y: 255, endPoint x: 345, endPoint y: 94, distance: 161.4
click at [345, 94] on div "Move" at bounding box center [344, 97] width 19 height 9
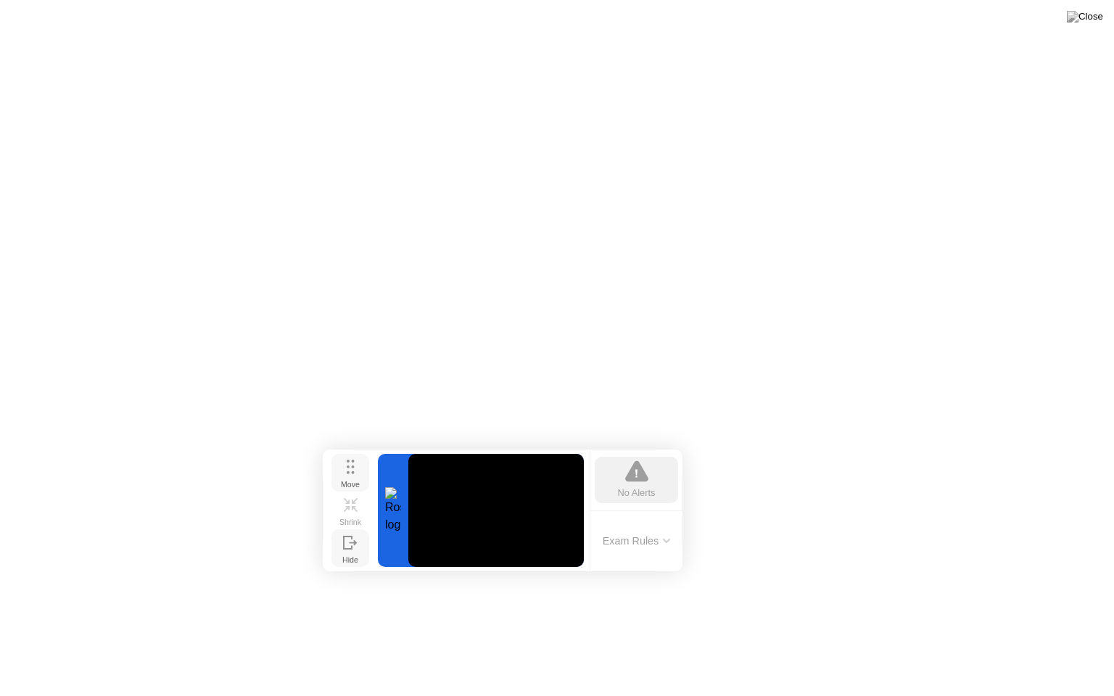
drag, startPoint x: 344, startPoint y: 84, endPoint x: 354, endPoint y: 470, distance: 385.9
click at [354, 470] on icon at bounding box center [351, 467] width 8 height 15
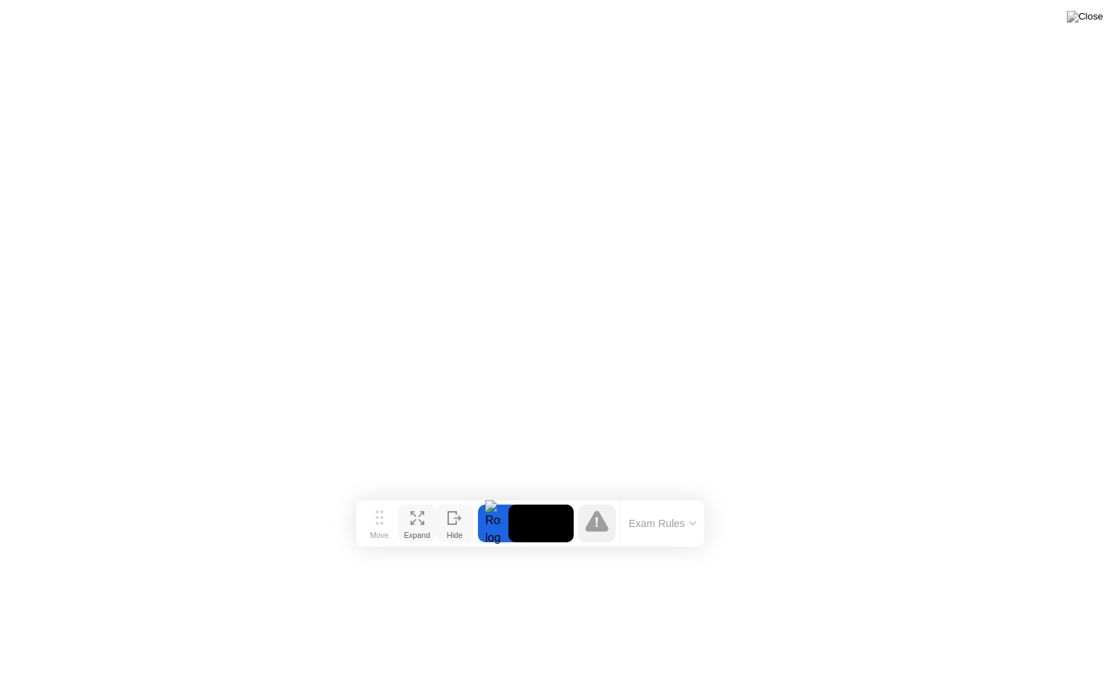
click at [426, 519] on button "Expand" at bounding box center [417, 524] width 38 height 38
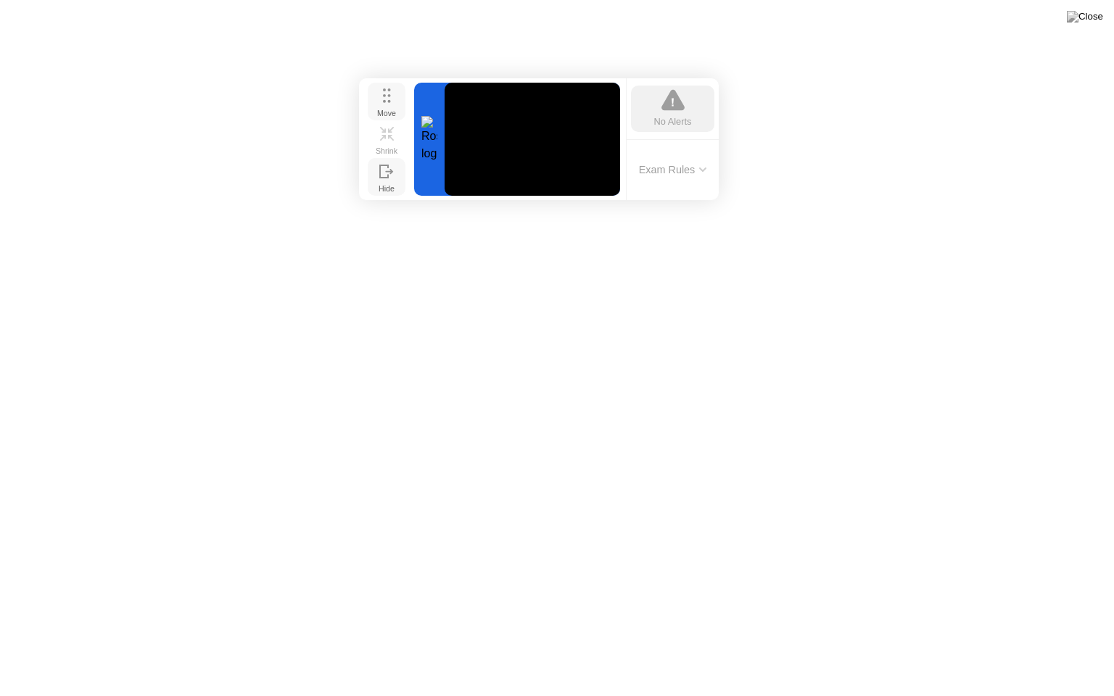
drag, startPoint x: 377, startPoint y: 527, endPoint x: 380, endPoint y: 104, distance: 422.1
click at [380, 109] on div "Move" at bounding box center [386, 113] width 19 height 9
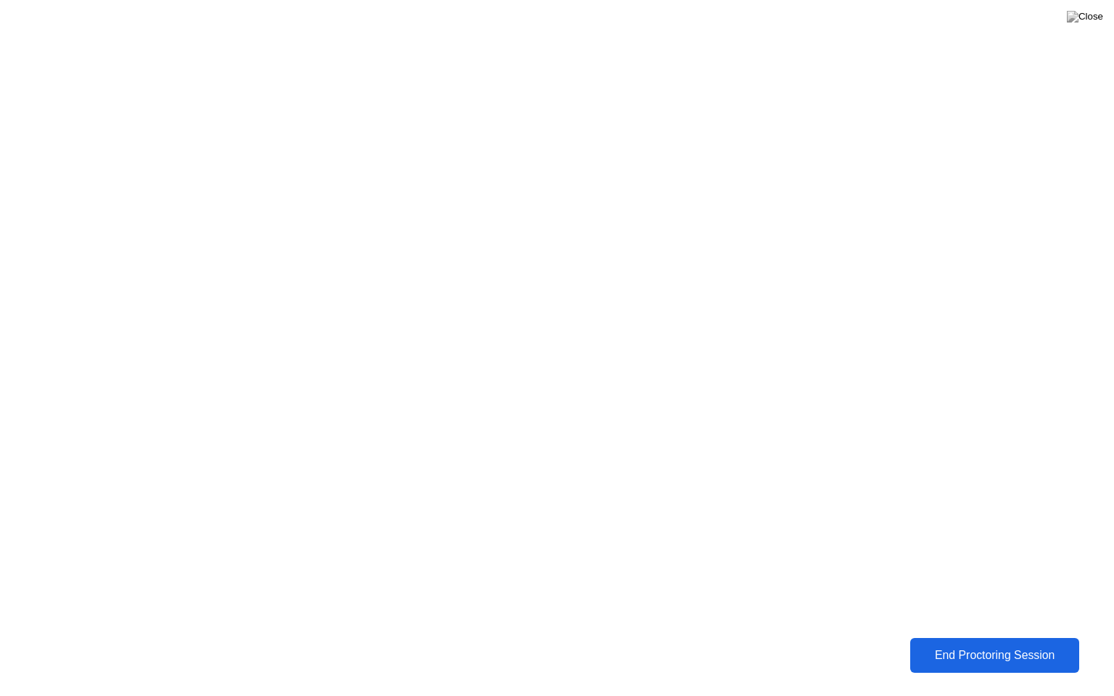
click at [970, 645] on div "End Proctoring Session" at bounding box center [995, 655] width 160 height 13
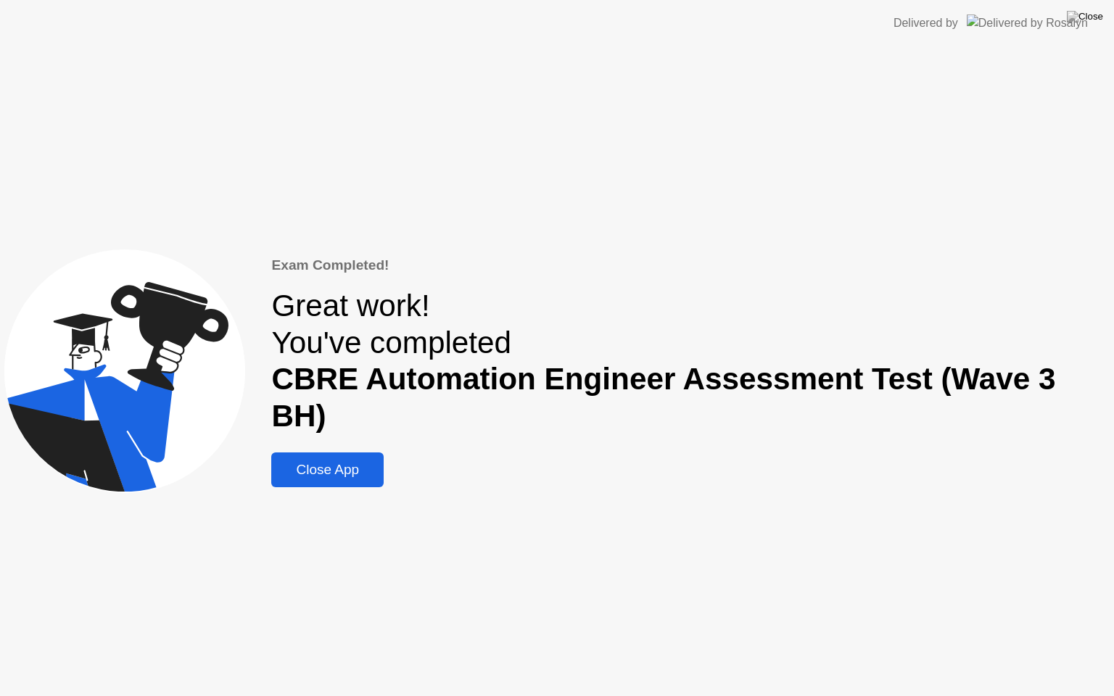
click at [361, 462] on div "Close App" at bounding box center [328, 470] width 104 height 16
